Goal: Task Accomplishment & Management: Use online tool/utility

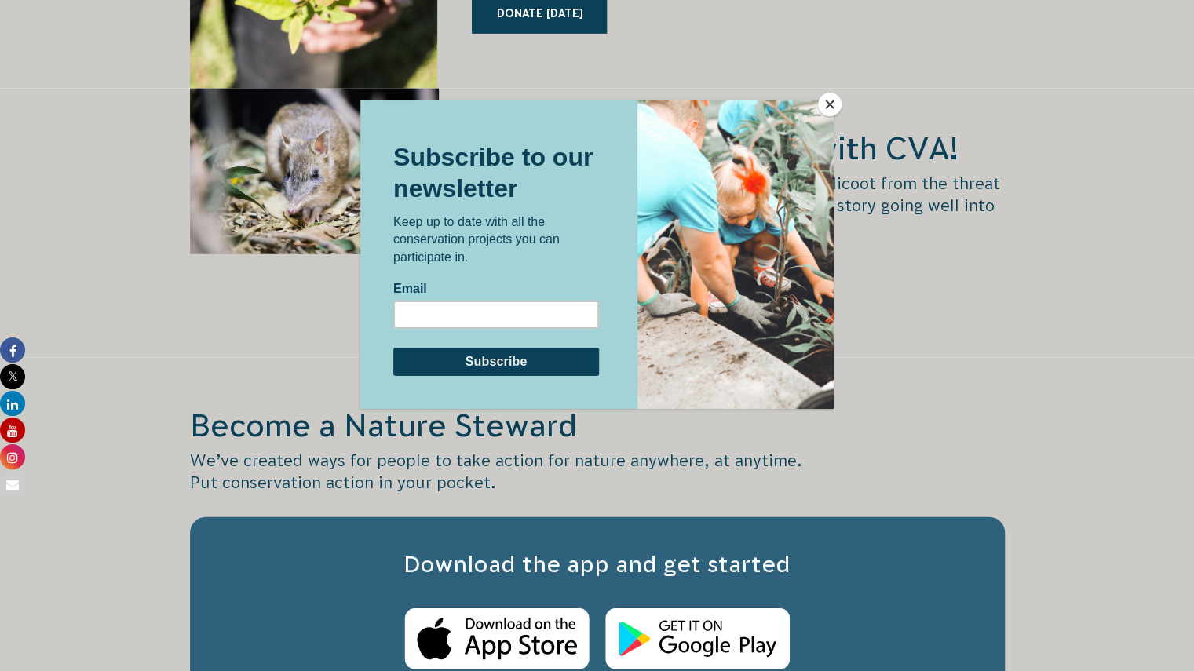
scroll to position [2305, 0]
click at [829, 89] on div at bounding box center [597, 335] width 1194 height 671
click at [832, 102] on button "Close" at bounding box center [830, 105] width 24 height 24
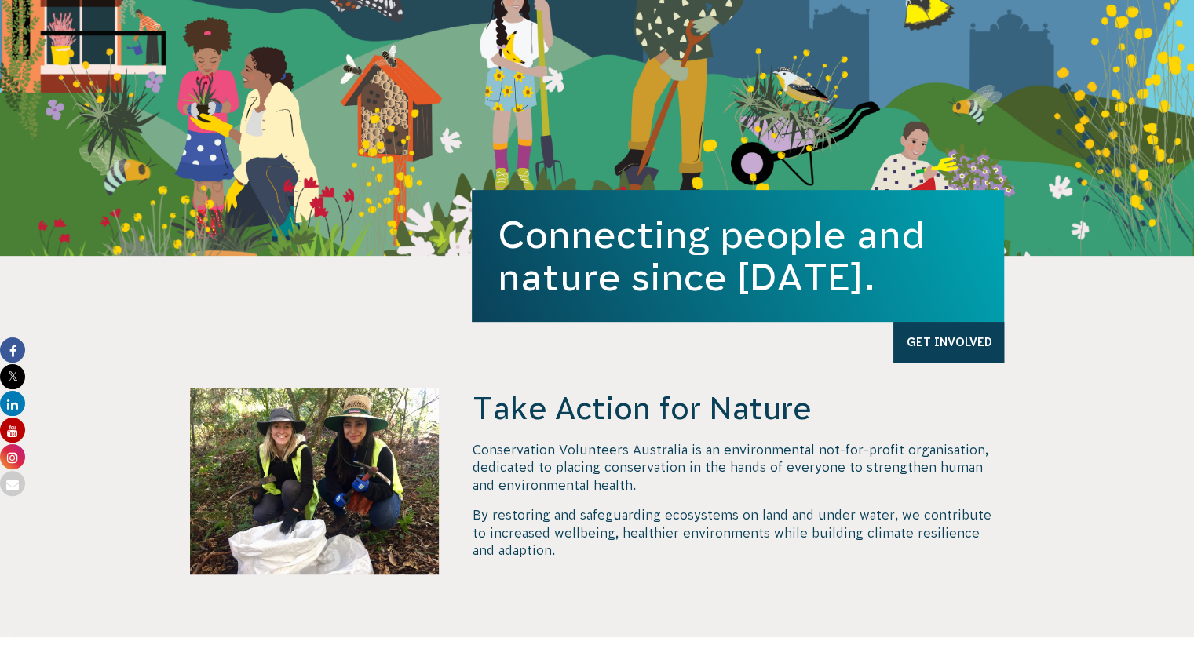
scroll to position [0, 0]
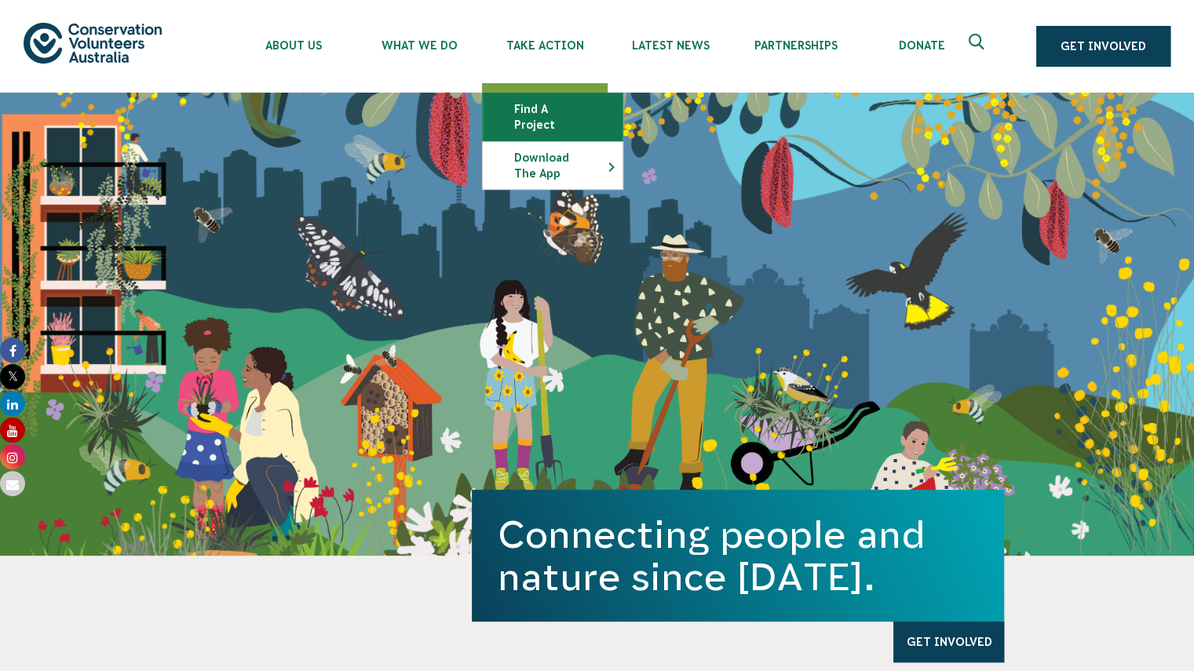
click at [538, 108] on link "Find a project" at bounding box center [553, 116] width 140 height 47
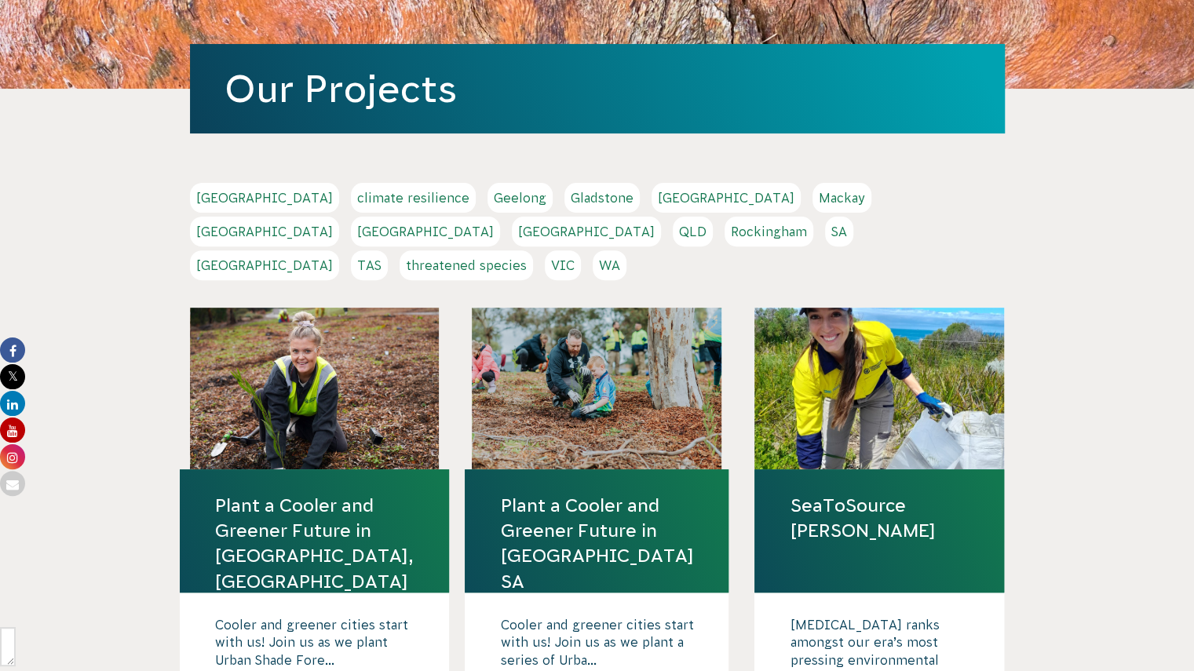
scroll to position [207, 0]
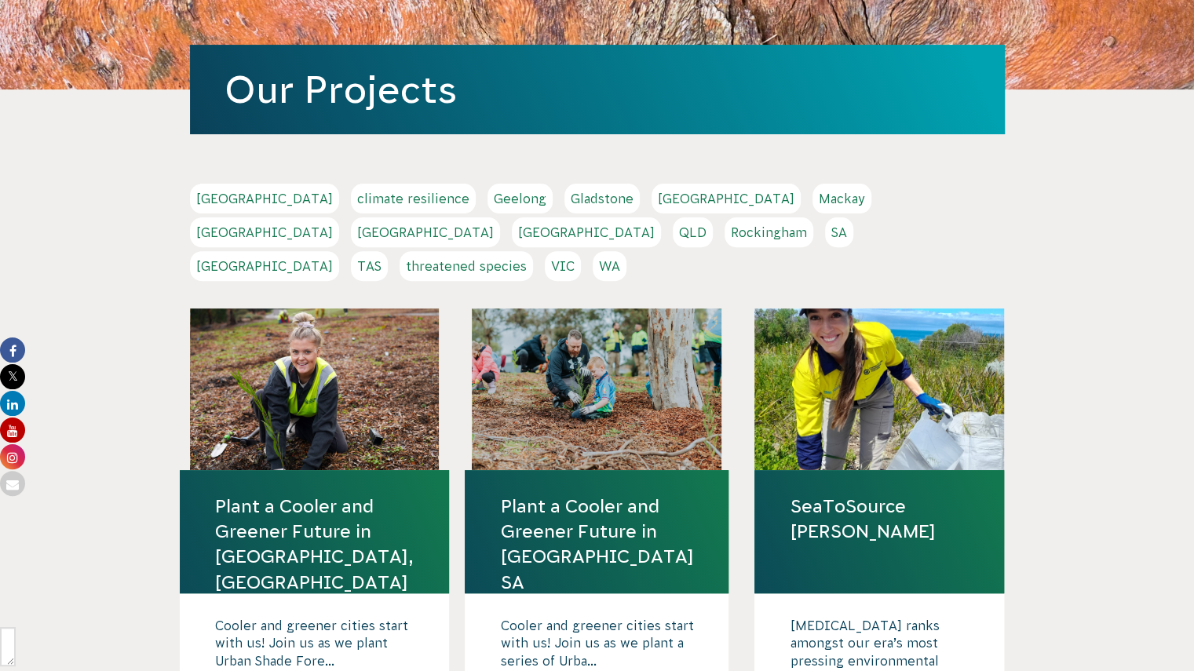
click at [661, 217] on link "Perth" at bounding box center [586, 232] width 149 height 30
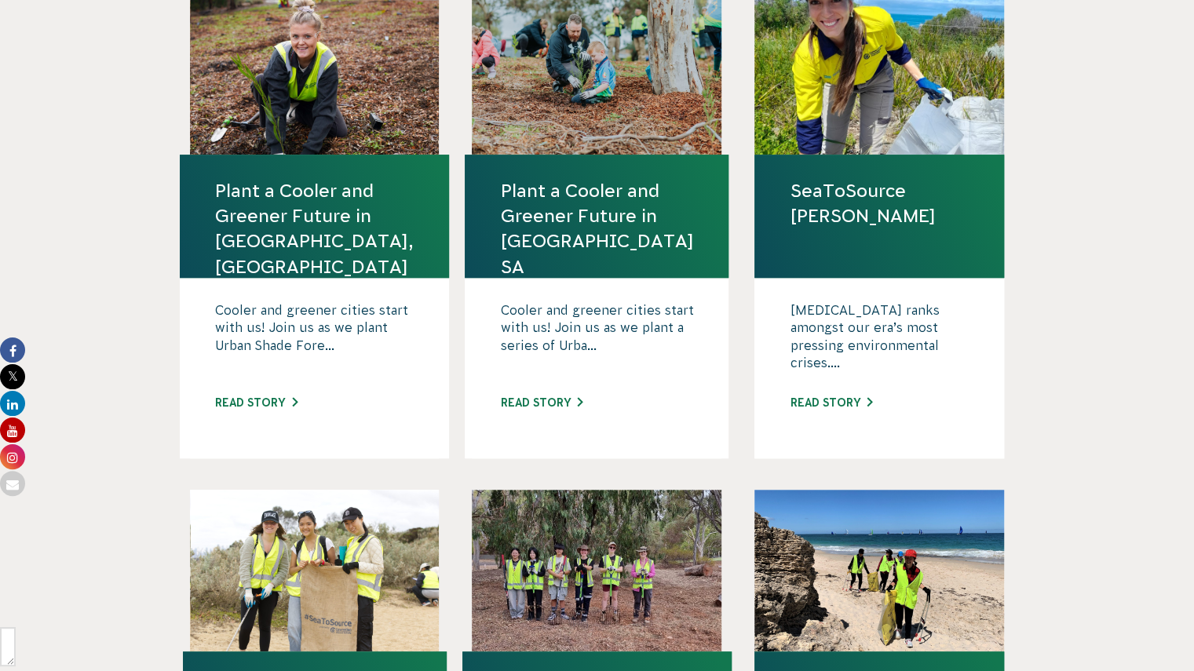
scroll to position [532, 0]
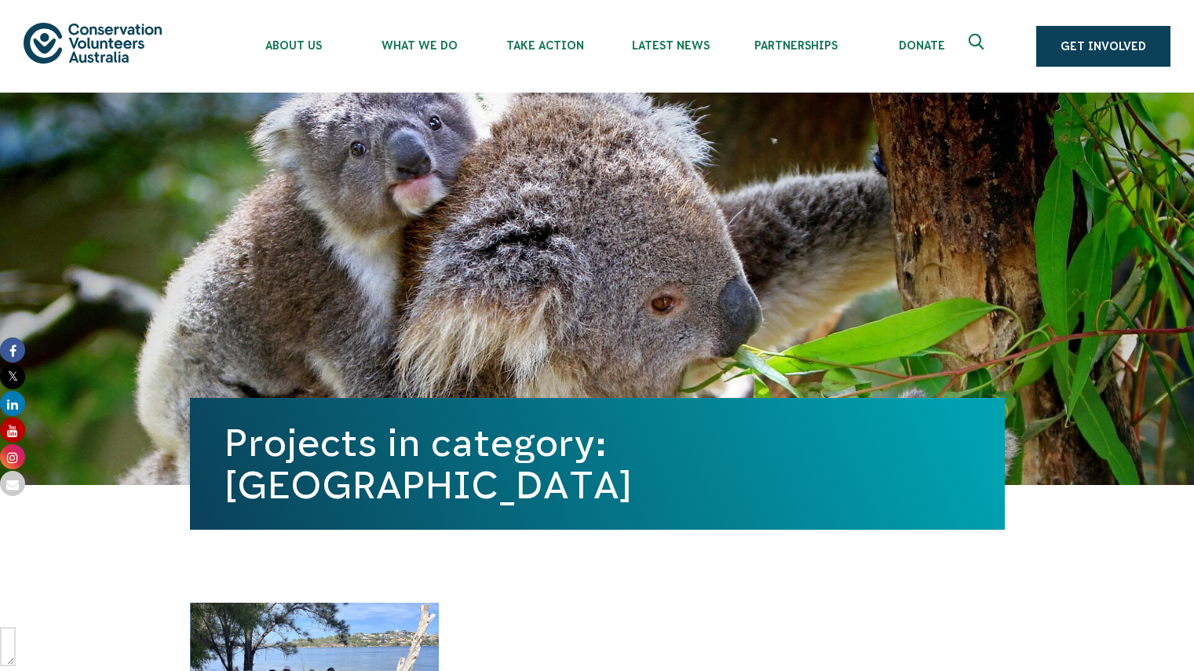
scroll to position [640, 0]
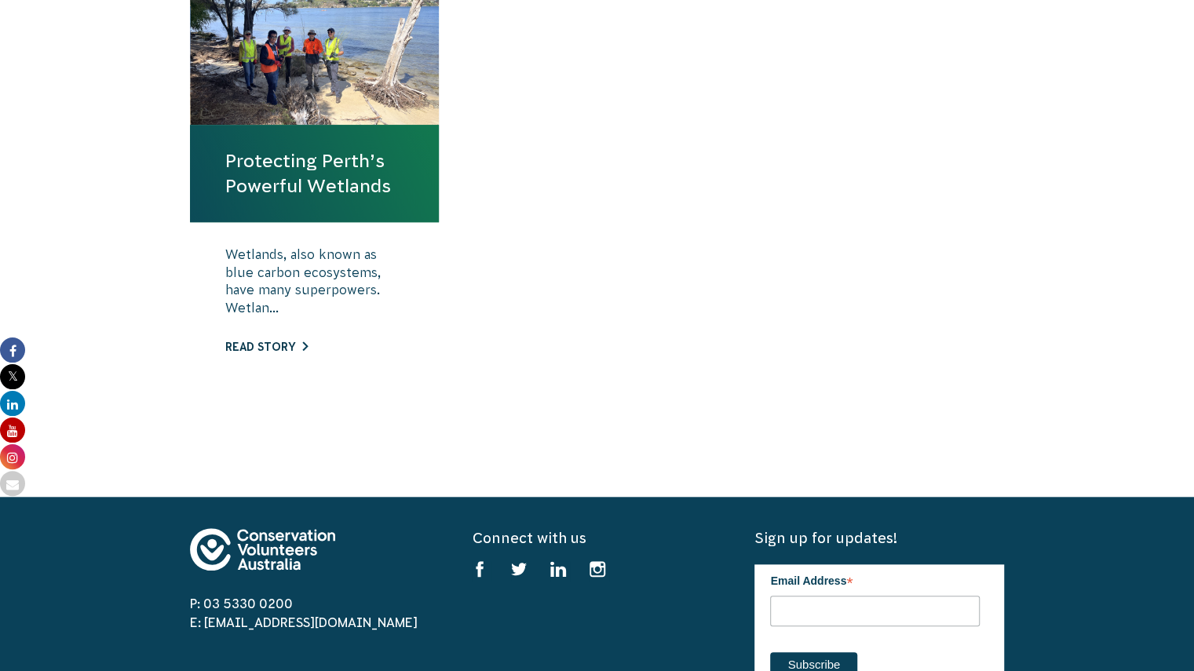
click at [260, 351] on link "Read story" at bounding box center [266, 347] width 82 height 13
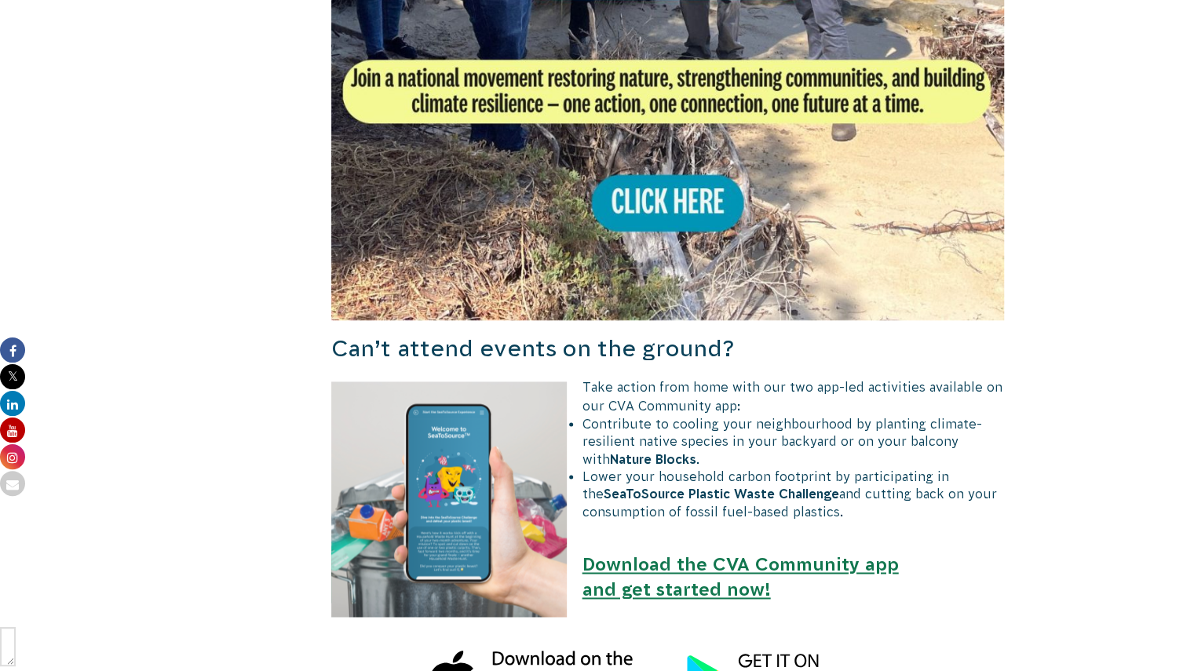
scroll to position [1145, 0]
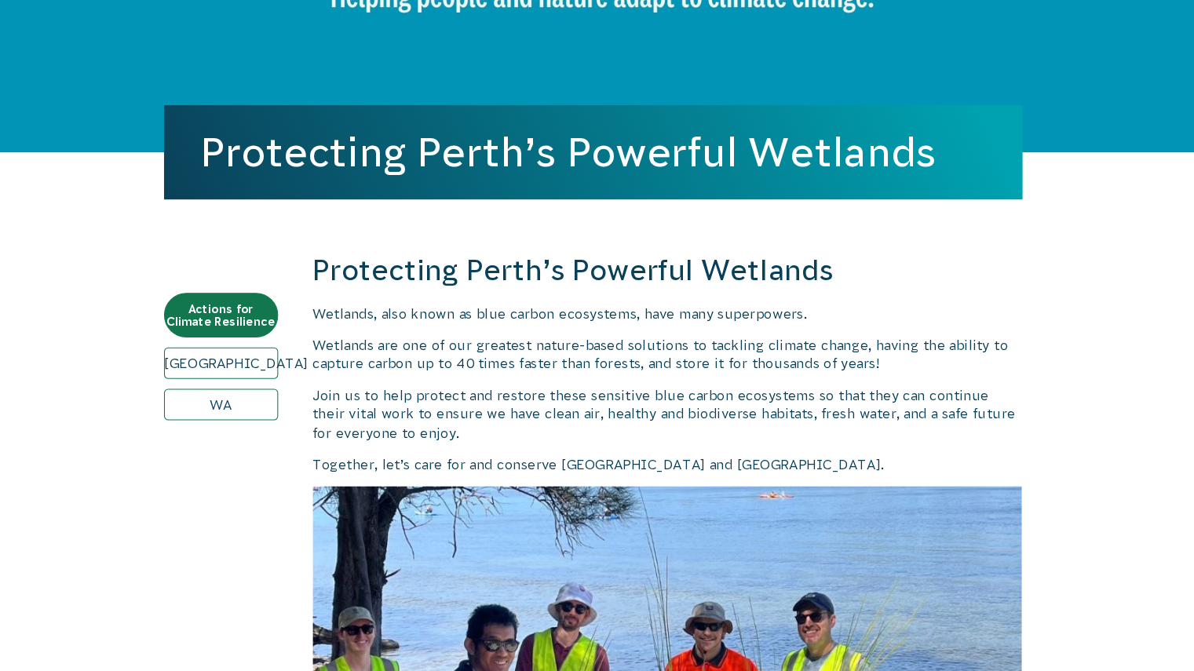
scroll to position [0, 0]
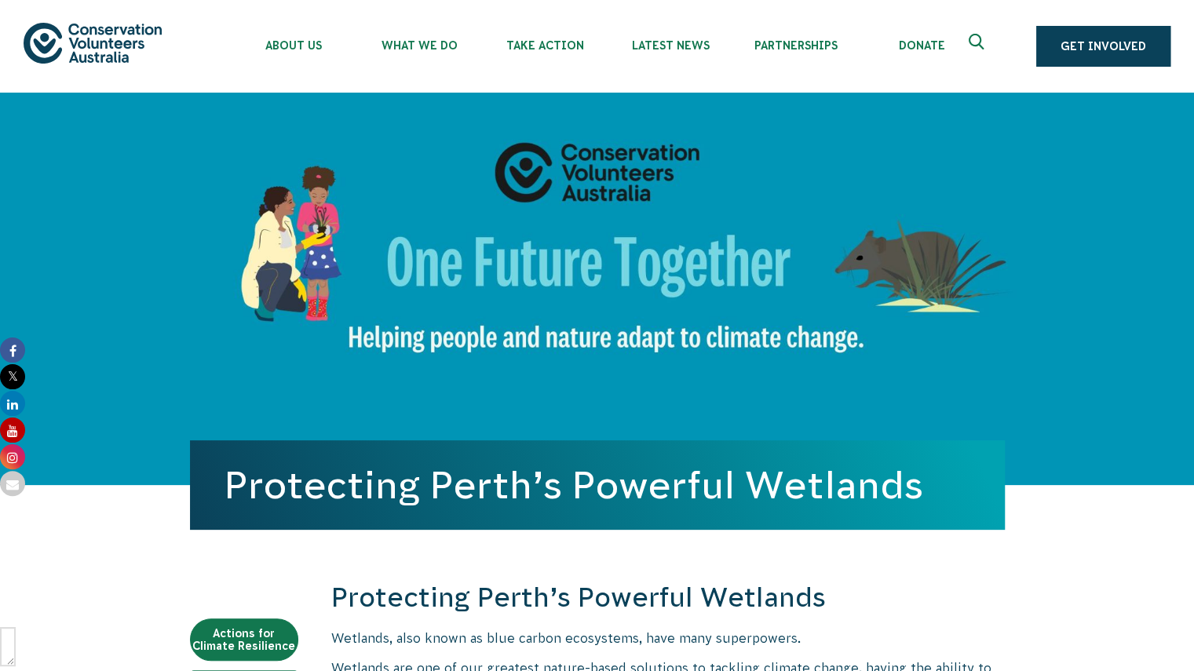
click at [113, 45] on img at bounding box center [93, 43] width 138 height 40
